Goal: Information Seeking & Learning: Learn about a topic

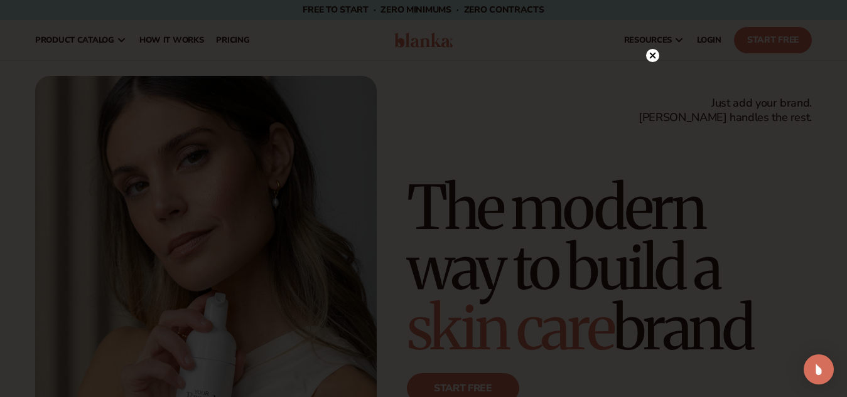
click at [650, 54] on icon at bounding box center [652, 56] width 6 height 6
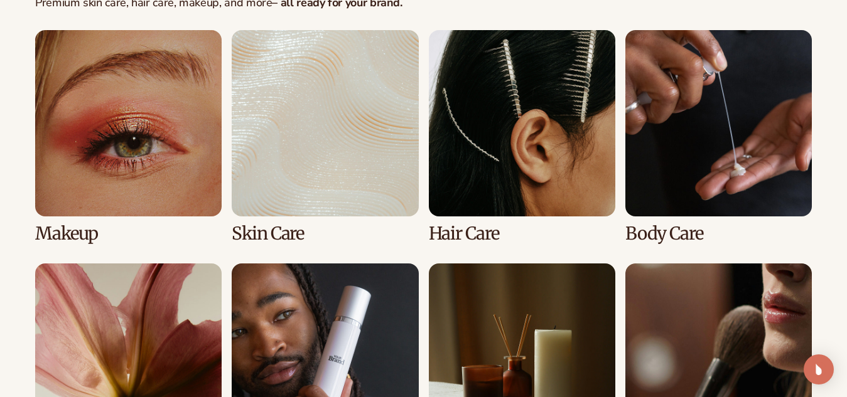
scroll to position [2399, 0]
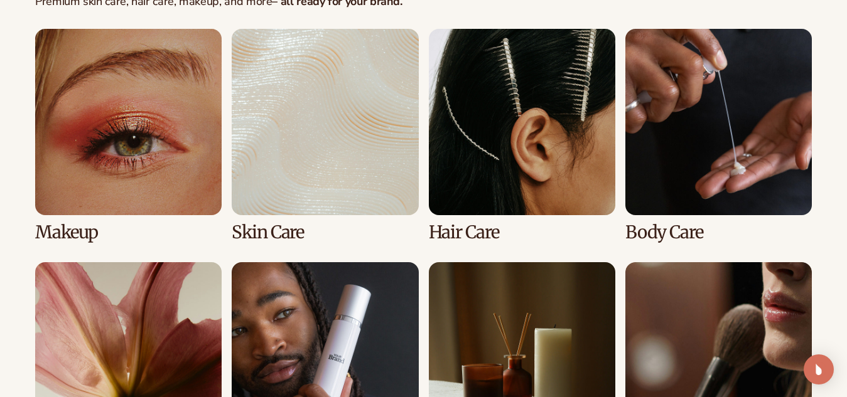
click at [181, 149] on link "1 / 8" at bounding box center [128, 135] width 186 height 213
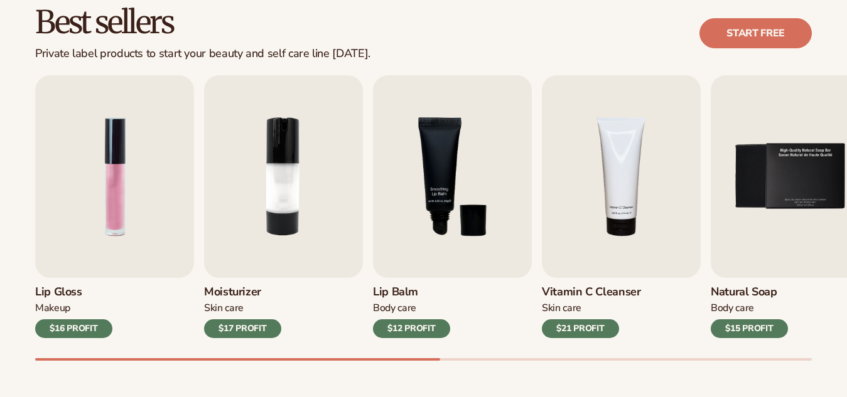
scroll to position [367, 0]
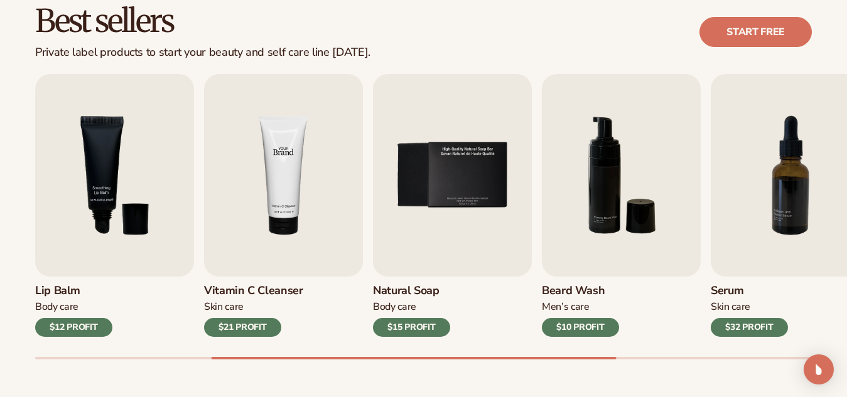
click at [317, 171] on img "4 / 9" at bounding box center [283, 175] width 159 height 203
click at [281, 171] on img "4 / 9" at bounding box center [283, 175] width 159 height 203
click at [260, 310] on div "Skin Care" at bounding box center [253, 307] width 99 height 13
click at [272, 211] on img "4 / 9" at bounding box center [283, 175] width 159 height 203
click at [287, 166] on img "4 / 9" at bounding box center [283, 175] width 159 height 203
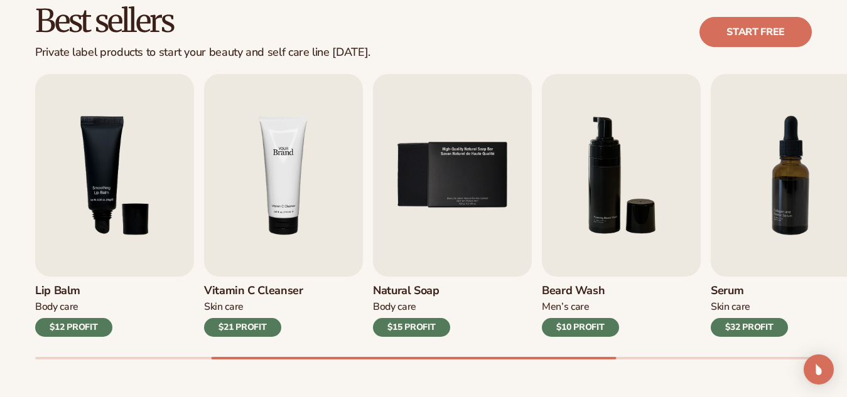
click at [287, 166] on img "4 / 9" at bounding box center [283, 175] width 159 height 203
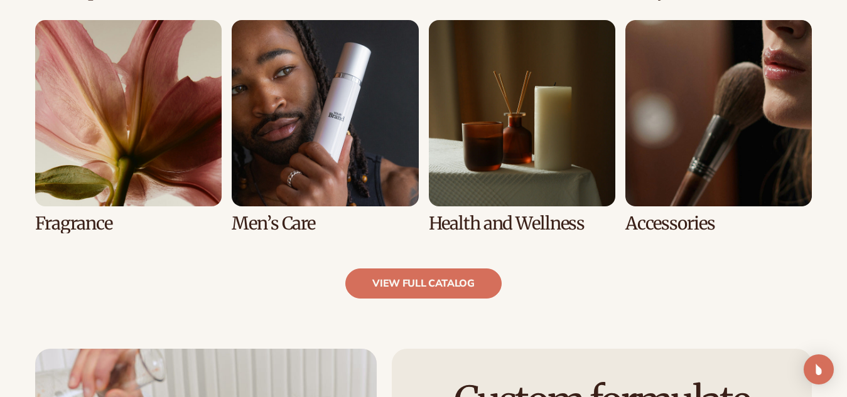
scroll to position [1168, 0]
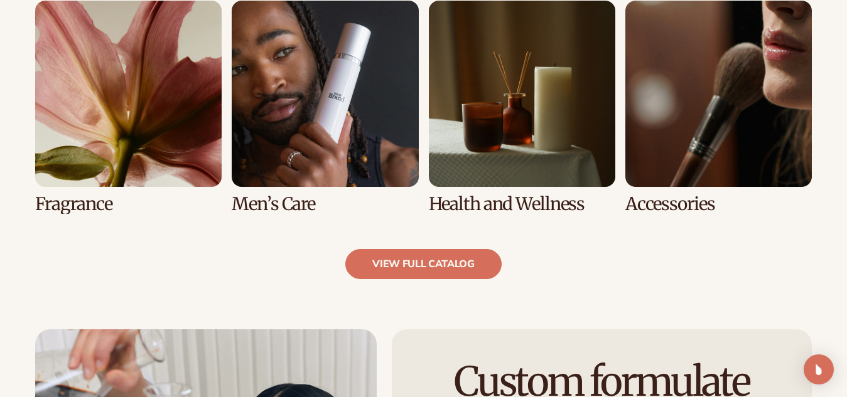
click at [283, 136] on link "6 / 8" at bounding box center [325, 107] width 186 height 213
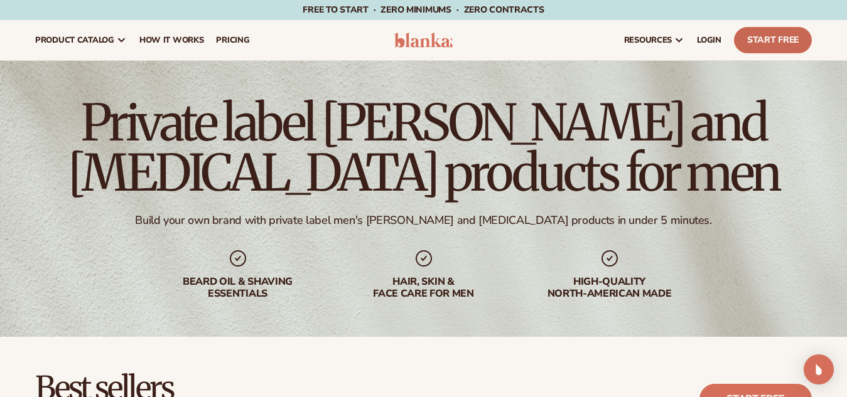
click at [769, 31] on link "Start Free" at bounding box center [773, 40] width 78 height 26
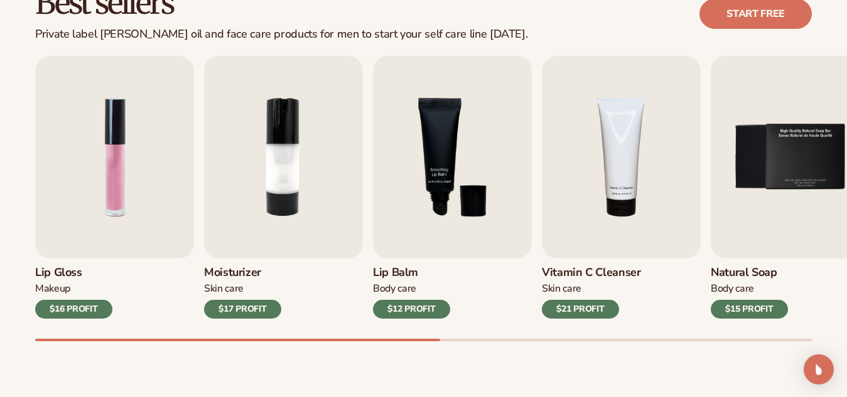
scroll to position [387, 0]
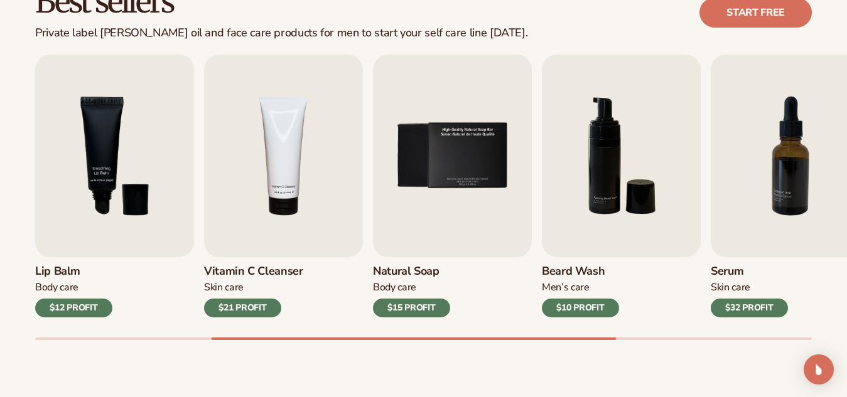
click at [570, 311] on div "$10 PROFIT" at bounding box center [580, 308] width 77 height 19
click at [611, 190] on img "6 / 9" at bounding box center [621, 156] width 159 height 203
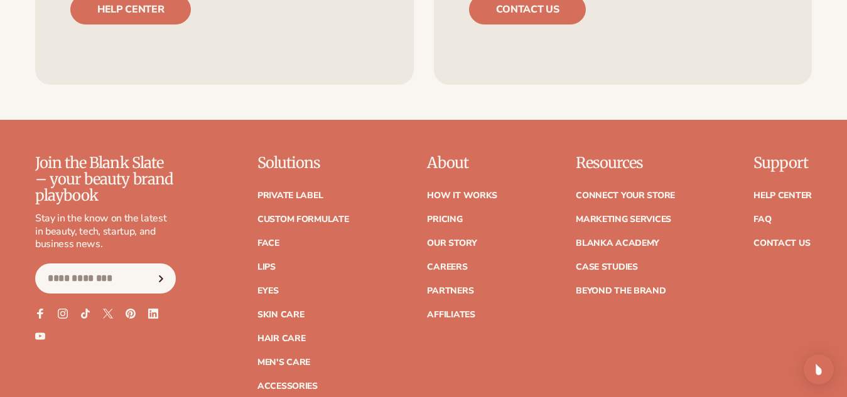
scroll to position [2321, 0]
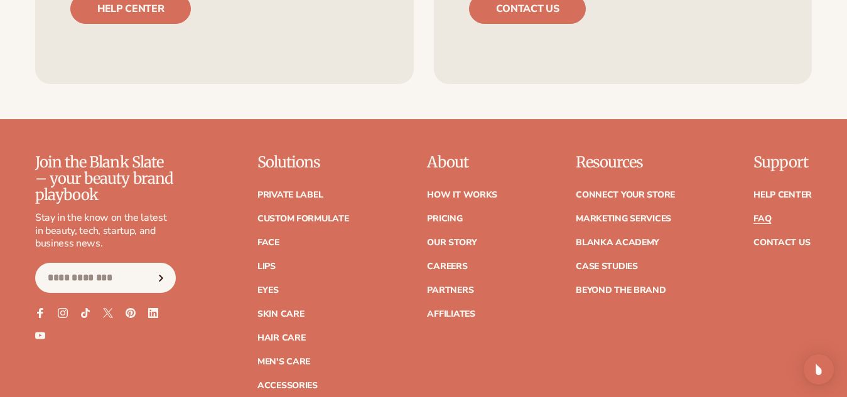
click at [760, 220] on link "FAQ" at bounding box center [762, 219] width 18 height 9
